Goal: Go to known website: Go to known website

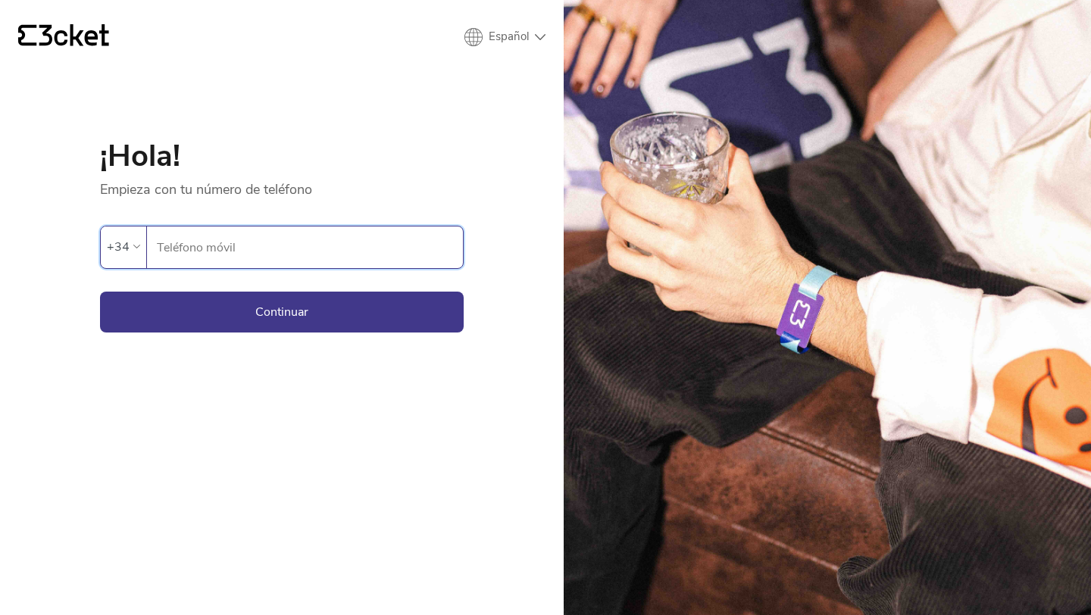
click at [263, 250] on input "Teléfono móvil" at bounding box center [309, 248] width 307 height 42
type input "637060026"
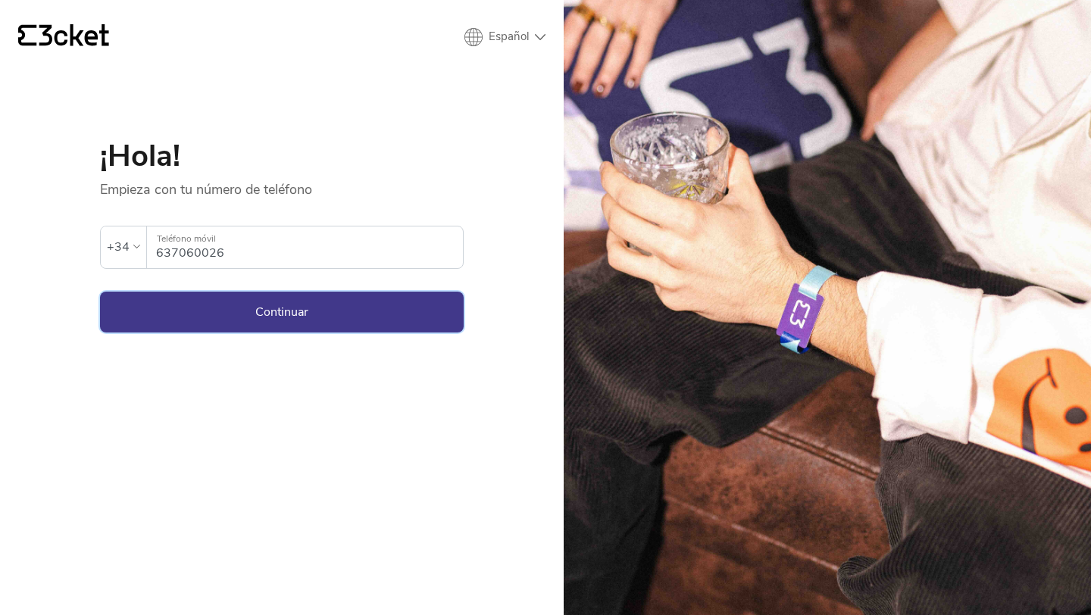
click at [258, 317] on button "Continuar" at bounding box center [282, 312] width 364 height 41
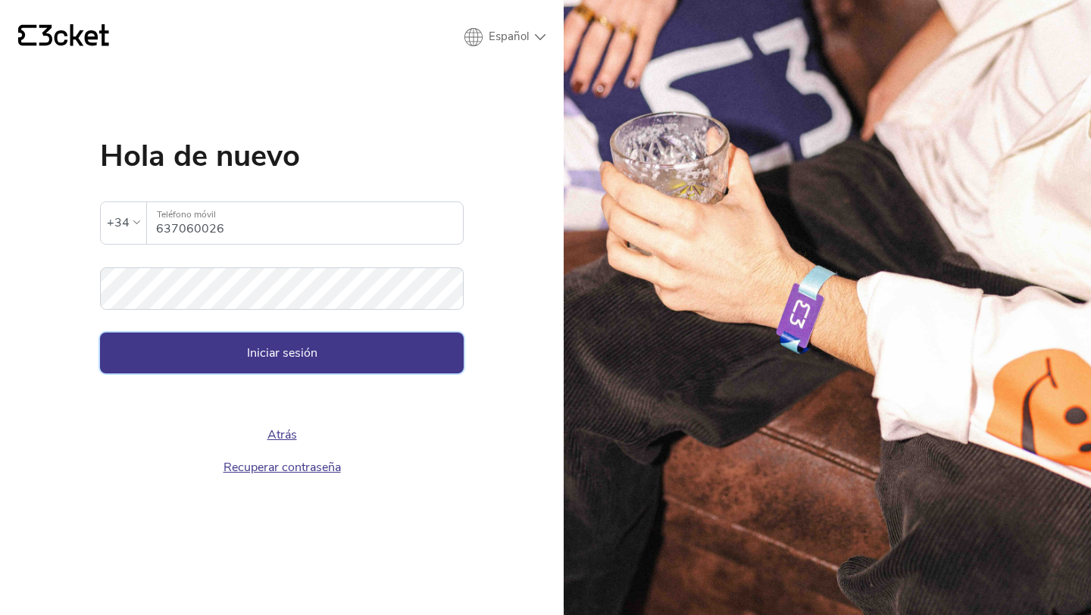
click at [261, 349] on button "Iniciar sesión" at bounding box center [282, 353] width 364 height 41
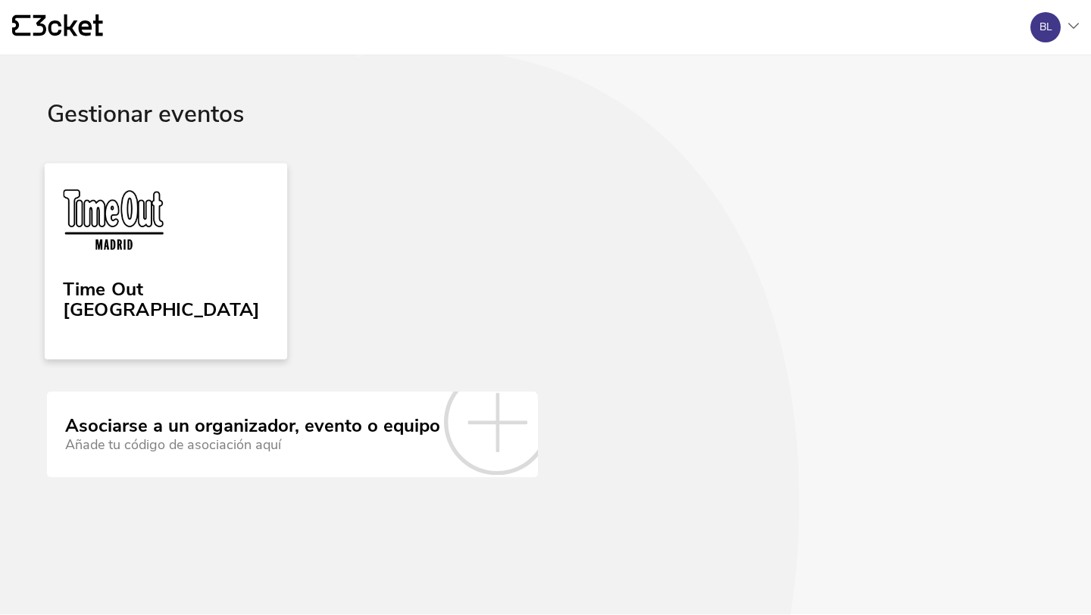
click at [164, 265] on link "Time Out [GEOGRAPHIC_DATA]" at bounding box center [166, 261] width 243 height 196
click at [166, 305] on div "Time Out [GEOGRAPHIC_DATA]" at bounding box center [165, 304] width 205 height 62
click at [170, 281] on div "Time Out [GEOGRAPHIC_DATA]" at bounding box center [165, 297] width 205 height 49
